Goal: Complete application form

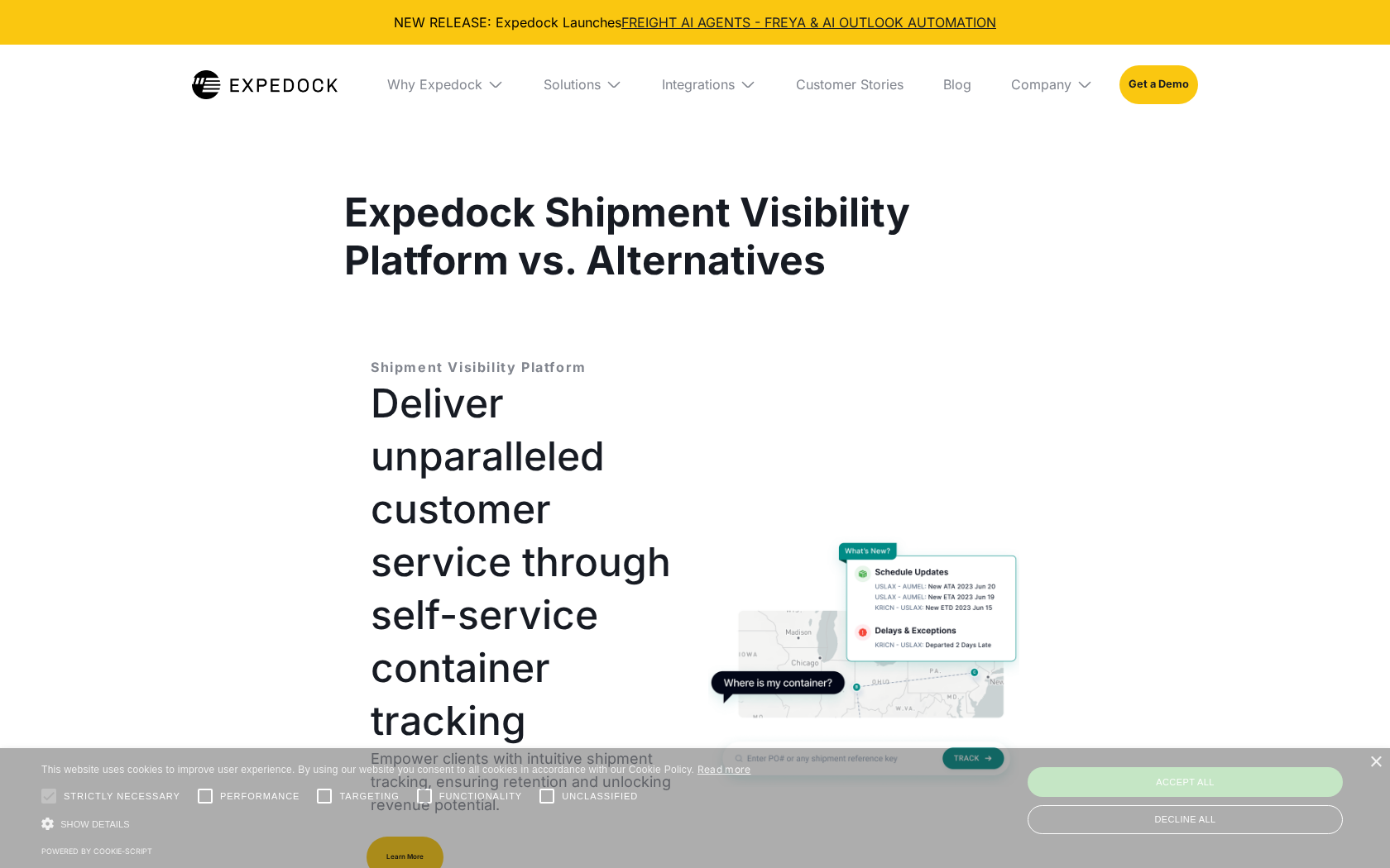
select select
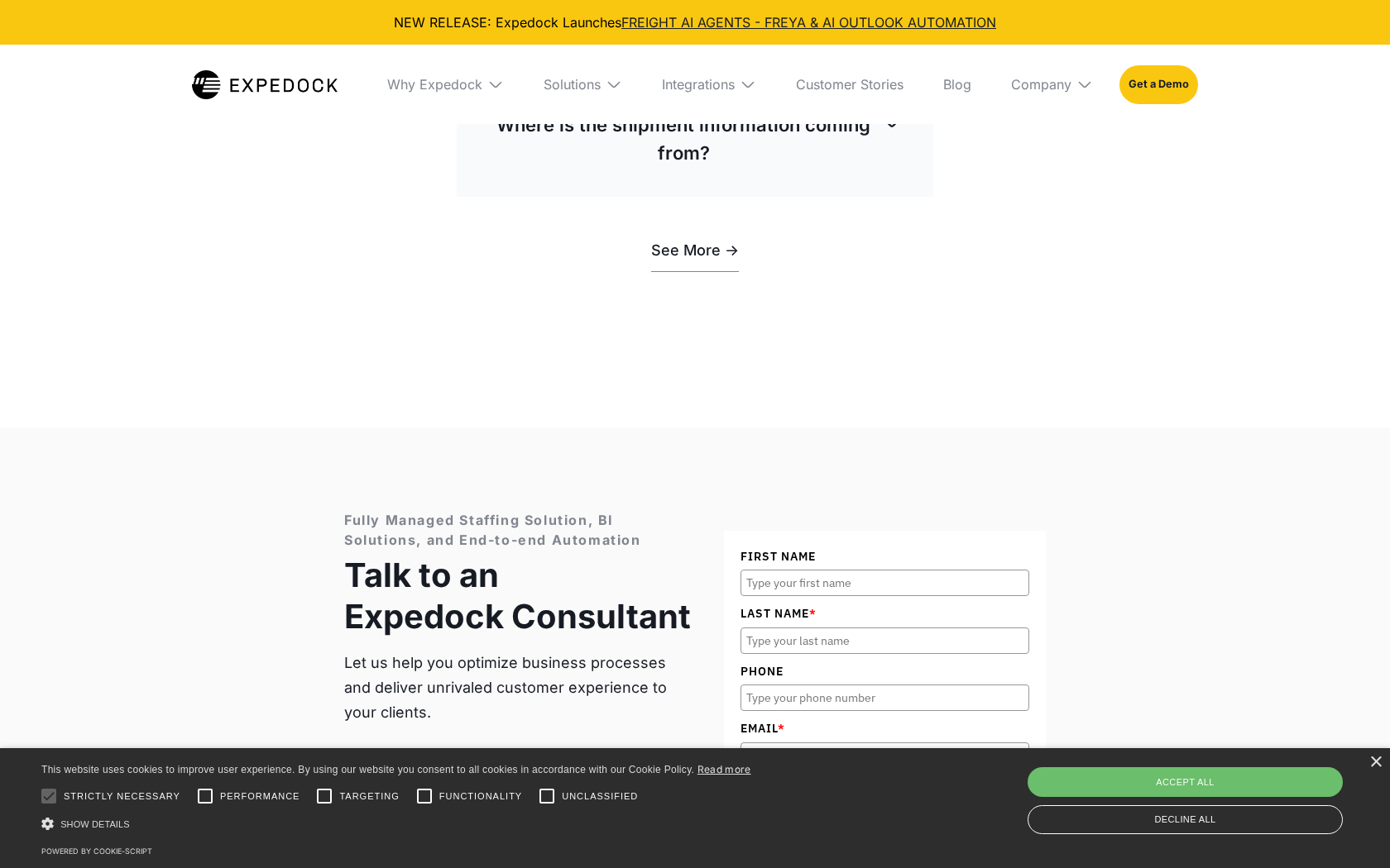
scroll to position [7282, 0]
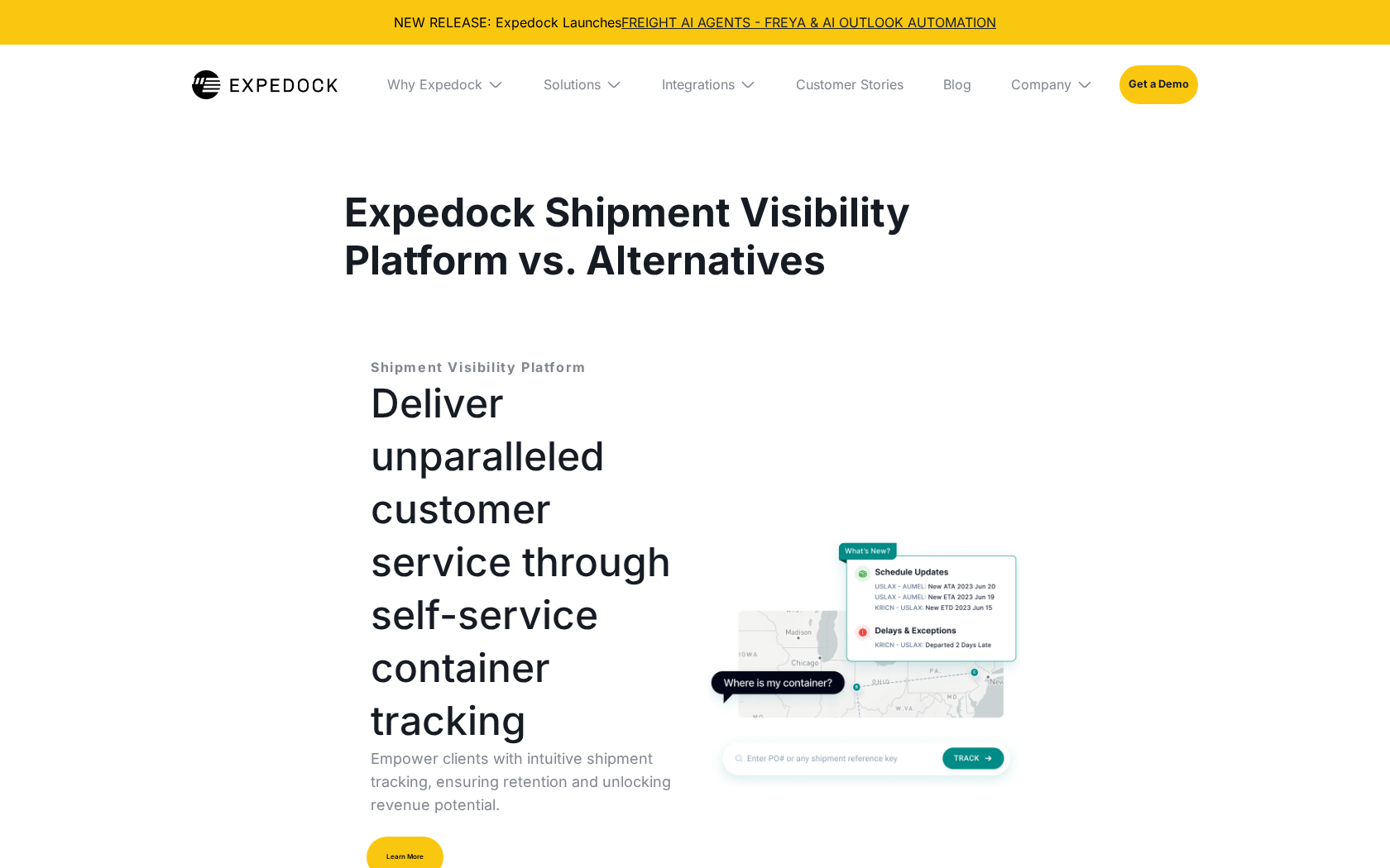
select select
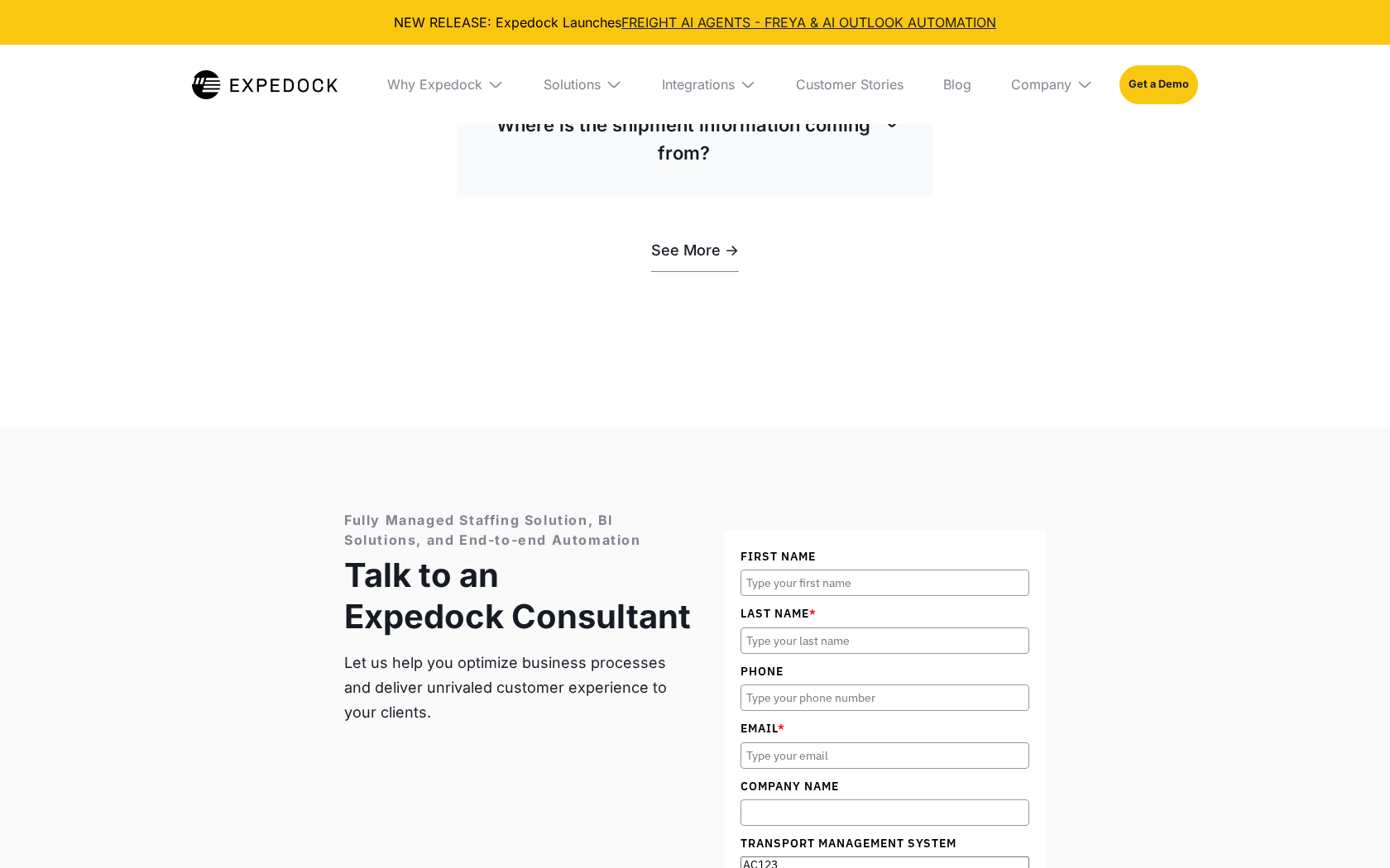
scroll to position [7282, 0]
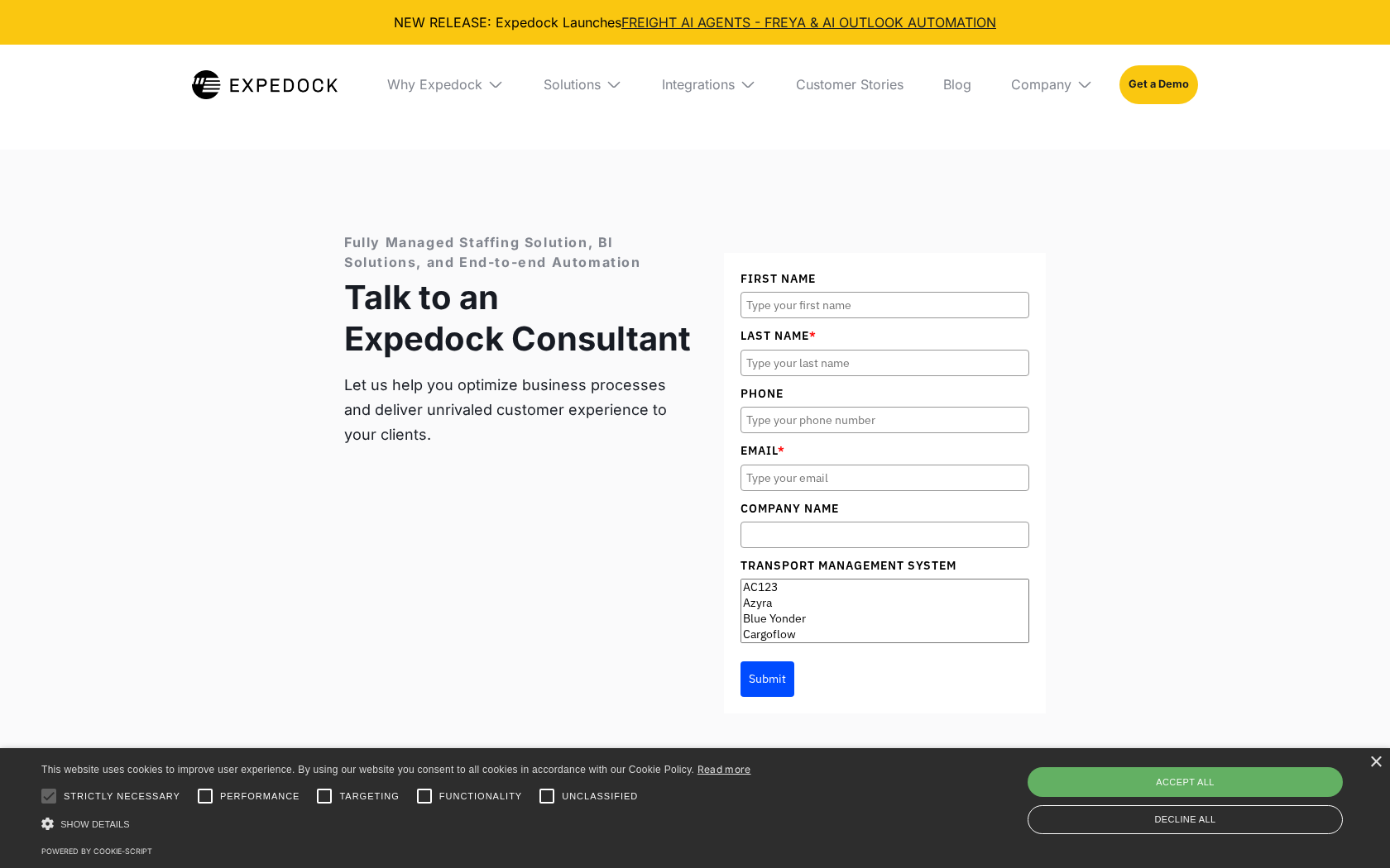
click at [1185, 783] on div "Accept all" at bounding box center [1185, 782] width 315 height 29
checkbox input "true"
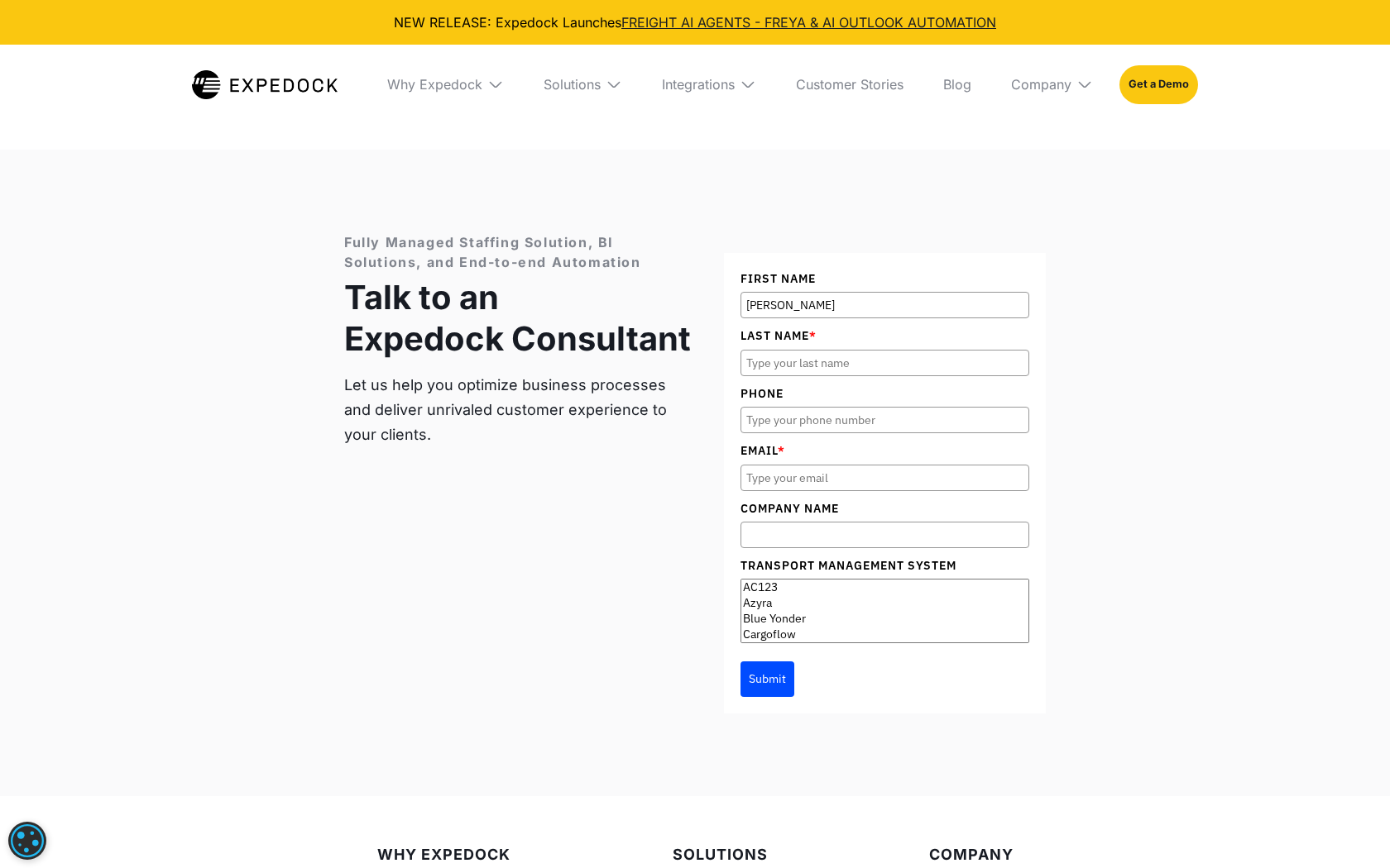
type input "Zachary Hernandez"
type input "9093102440"
type input "z.hernandez@trustedsupportteam.com"
type input "Trusted Support Team"
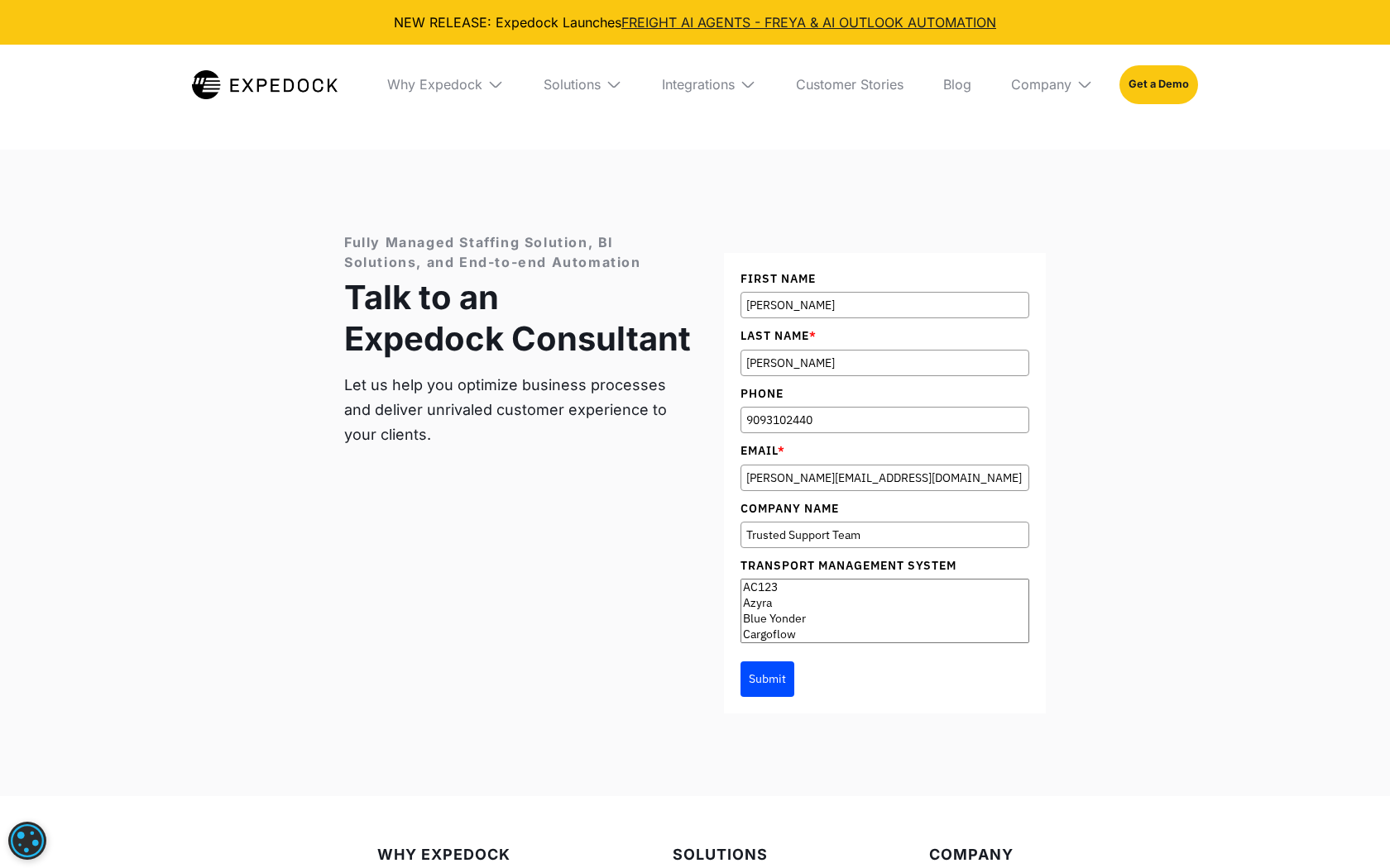
select select "Azyra"
click at [767, 662] on button "Submit" at bounding box center [767, 679] width 54 height 35
